Goal: Use online tool/utility: Utilize a website feature to perform a specific function

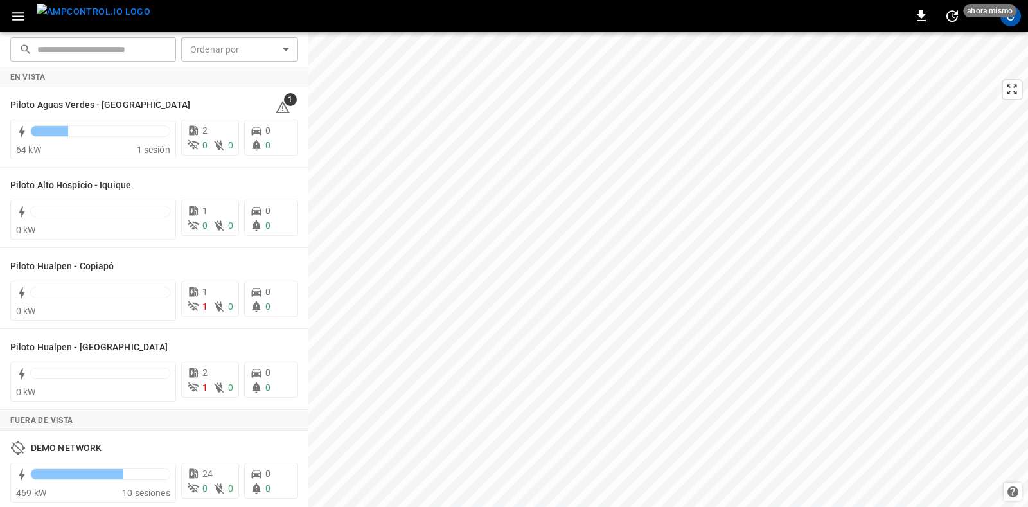
click at [13, 14] on icon "button" at bounding box center [18, 16] width 16 height 16
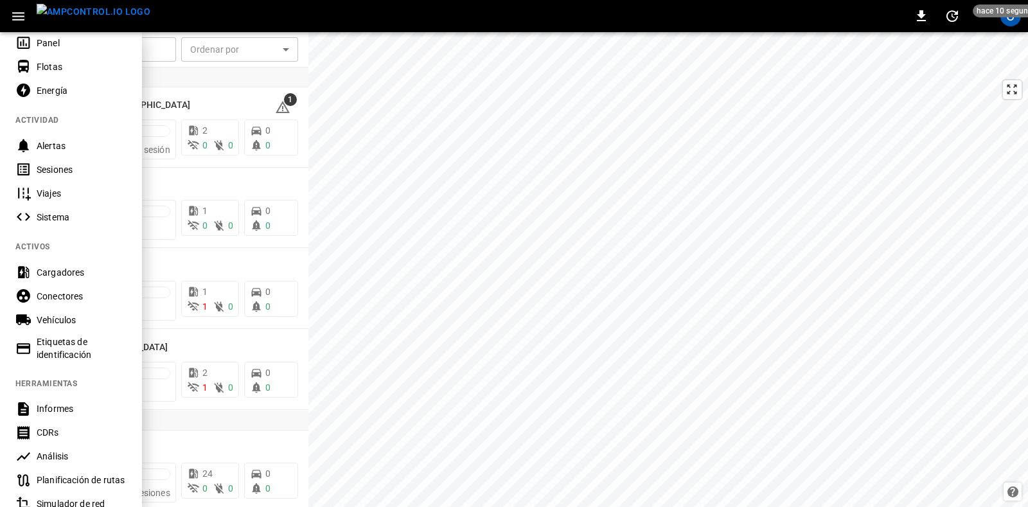
scroll to position [160, 0]
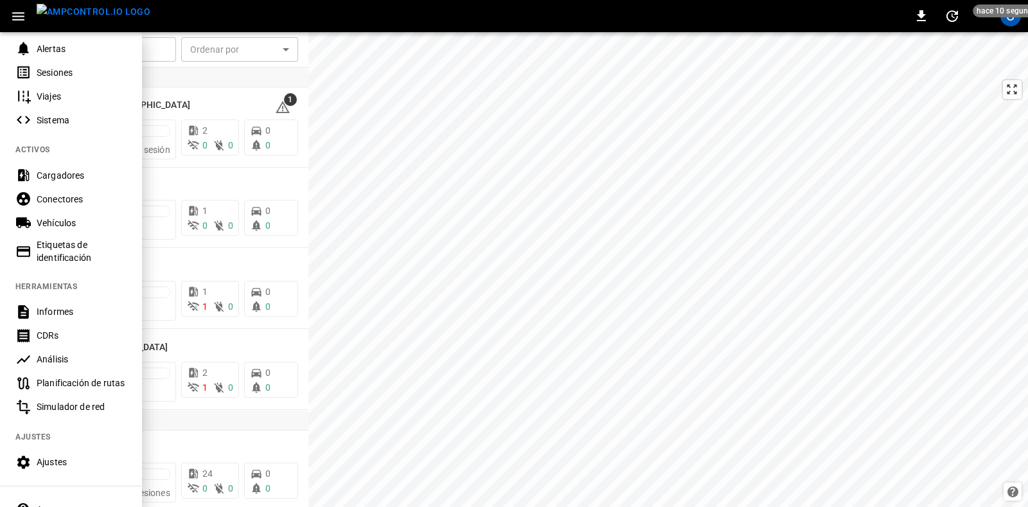
click at [96, 391] on rutas-listitem "Planificación de rutas" at bounding box center [70, 383] width 141 height 24
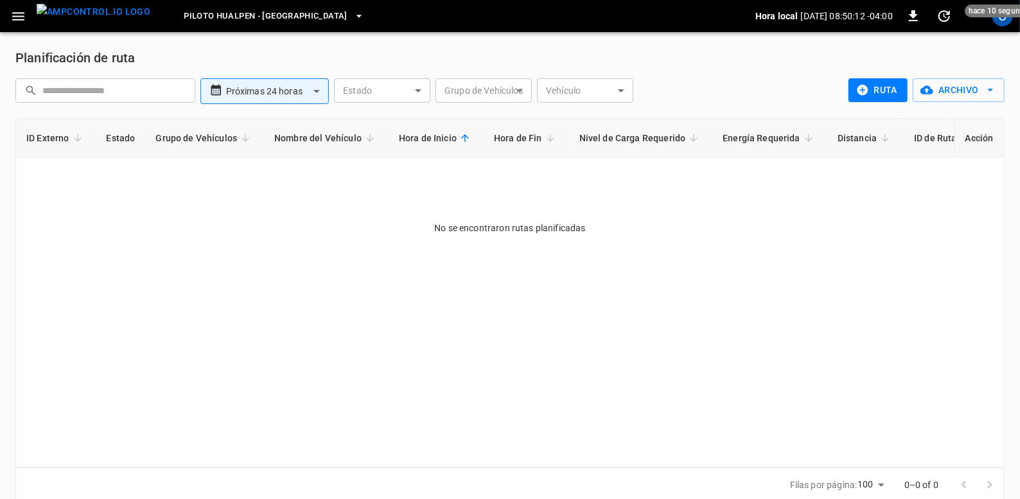
click at [26, 10] on icon "button" at bounding box center [18, 16] width 16 height 16
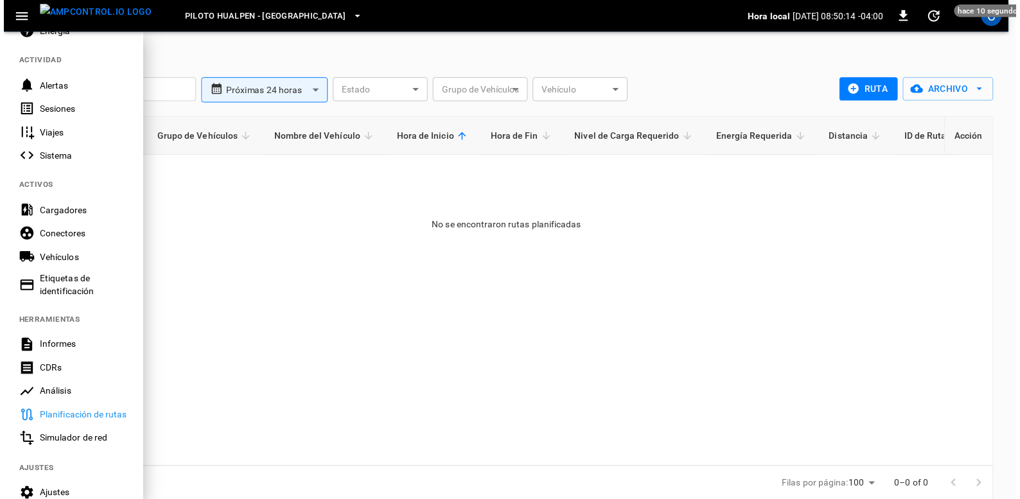
scroll to position [244, 0]
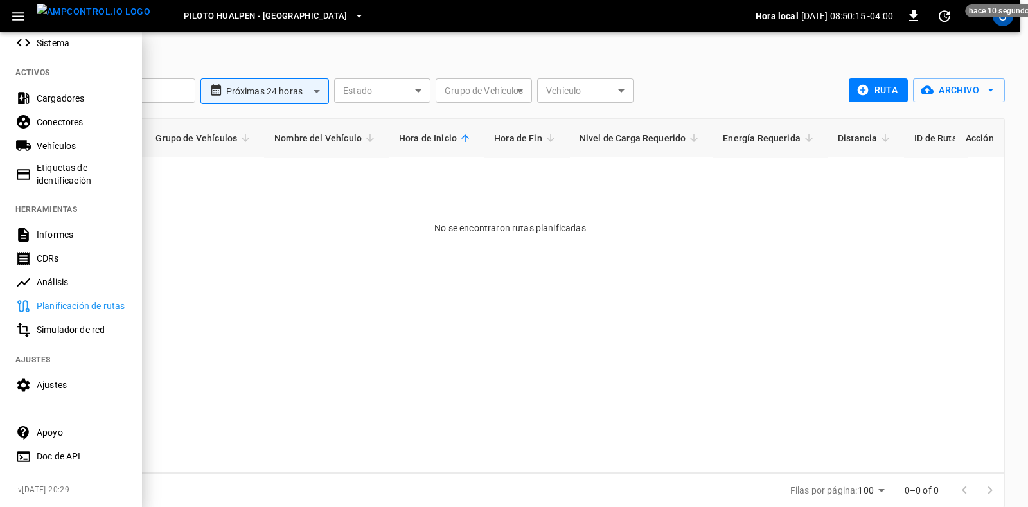
click at [76, 323] on div "Simulador de red" at bounding box center [81, 329] width 89 height 13
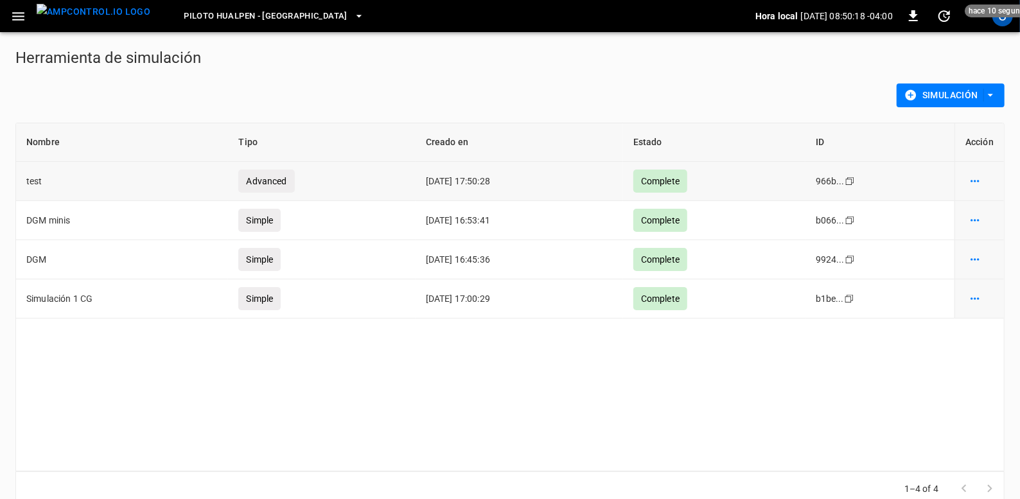
click at [788, 175] on td "Complete" at bounding box center [714, 181] width 182 height 39
click at [971, 181] on icon "simulation options" at bounding box center [975, 181] width 13 height 13
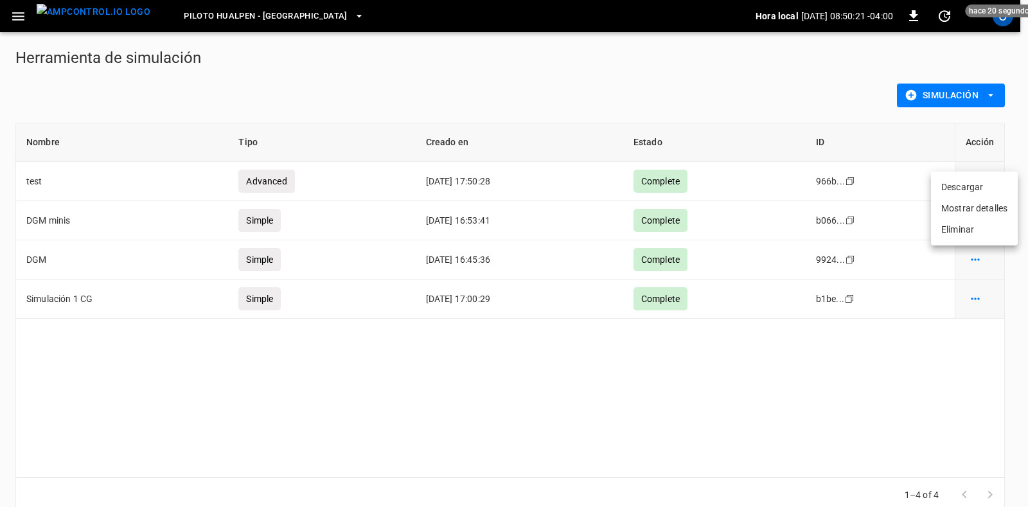
click at [950, 188] on li "Descargar" at bounding box center [974, 187] width 87 height 21
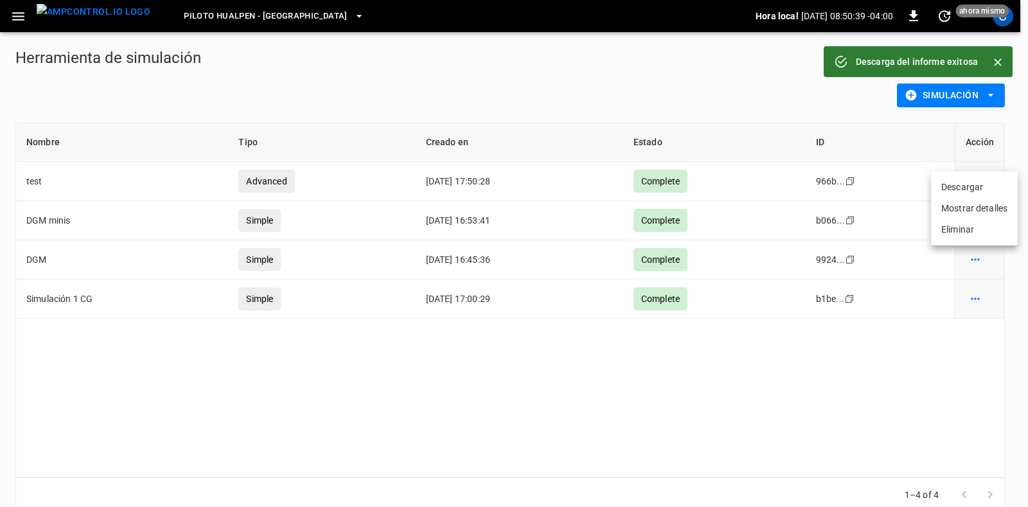
click at [953, 207] on li "Mostrar detalles" at bounding box center [974, 208] width 87 height 21
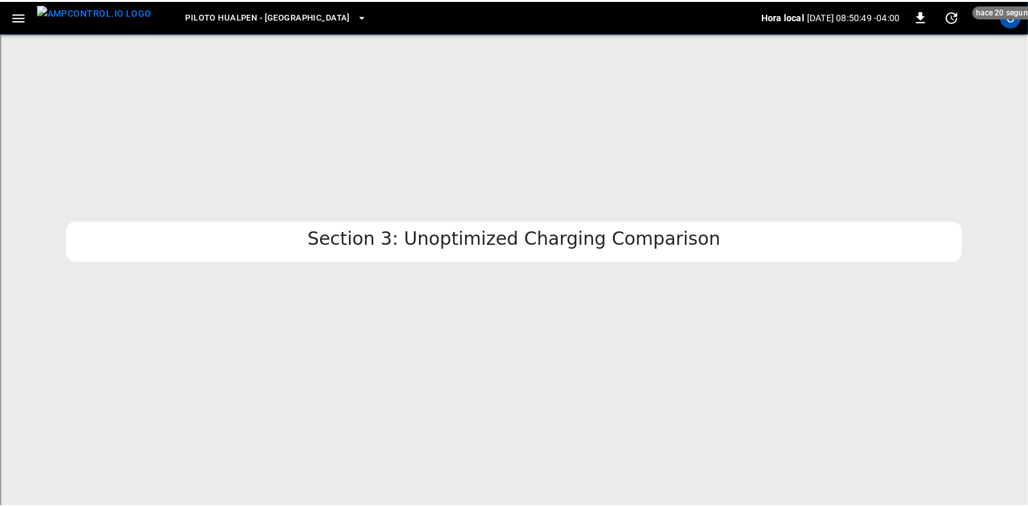
scroll to position [2501, 0]
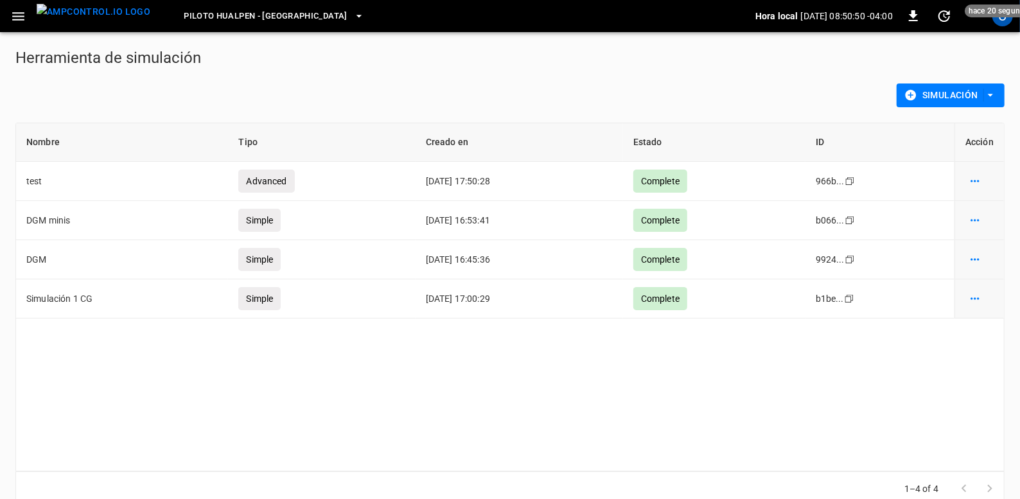
drag, startPoint x: 558, startPoint y: 297, endPoint x: 561, endPoint y: 329, distance: 32.3
click at [975, 94] on button "Simulación" at bounding box center [951, 96] width 108 height 24
